Goal: Find specific fact

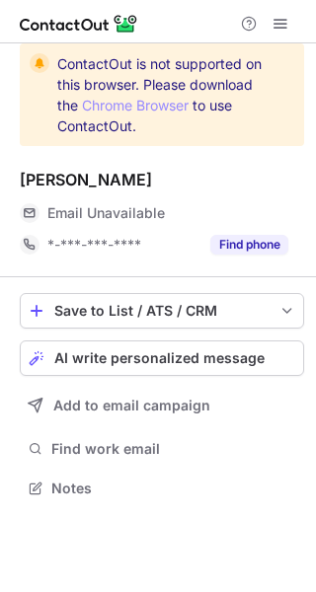
scroll to position [474, 316]
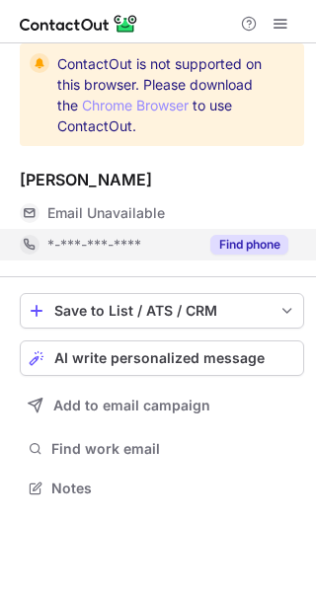
click at [254, 249] on button "Find phone" at bounding box center [249, 245] width 78 height 20
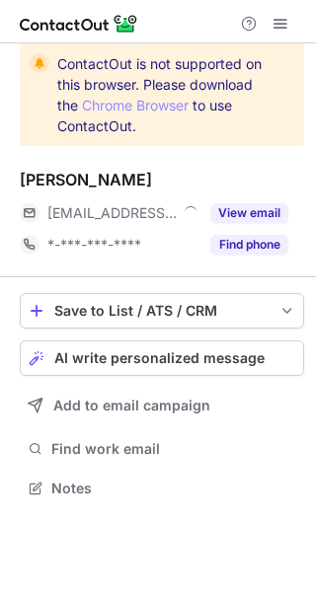
scroll to position [474, 316]
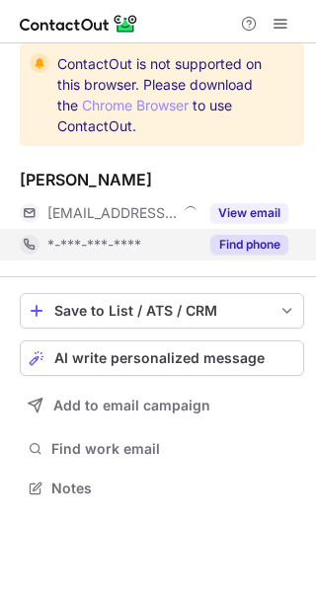
click at [243, 250] on button "Find phone" at bounding box center [249, 245] width 78 height 20
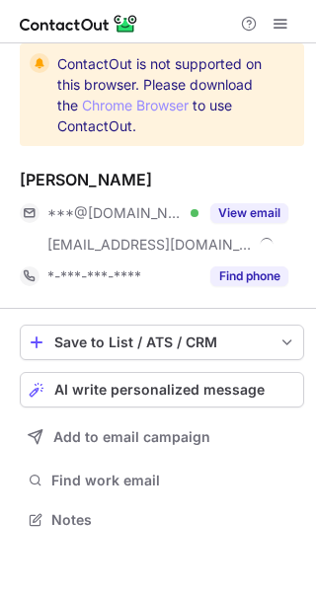
scroll to position [506, 316]
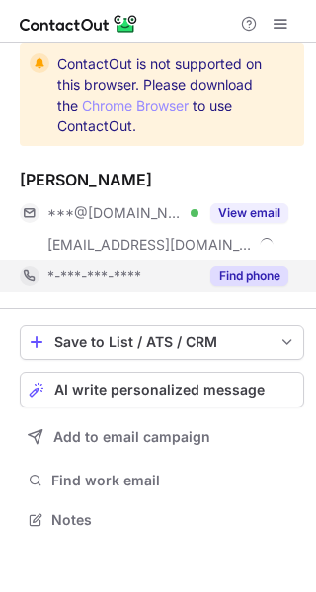
click at [249, 272] on button "Find phone" at bounding box center [249, 276] width 78 height 20
